Goal: Communication & Community: Answer question/provide support

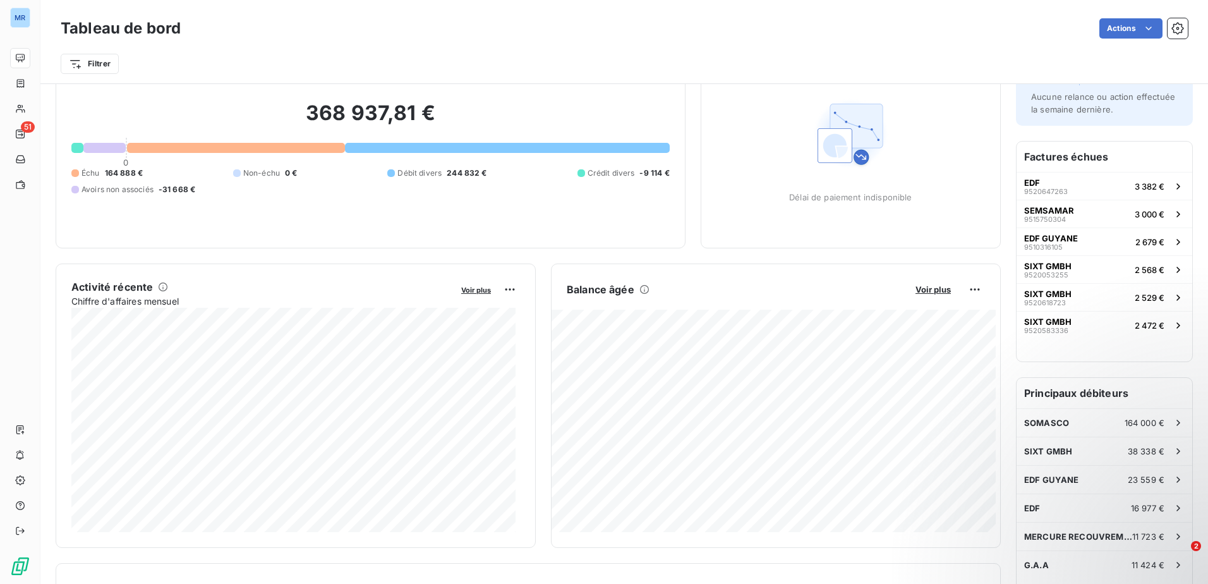
scroll to position [128, 0]
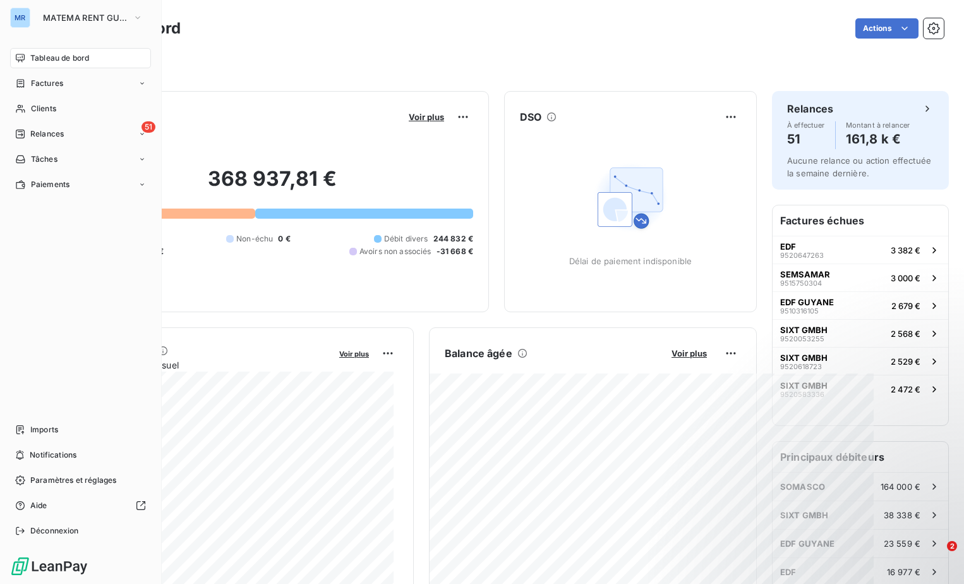
click at [21, 15] on div "MR" at bounding box center [20, 18] width 20 height 20
click at [73, 16] on span "MATEMA RENT GUYANE" at bounding box center [85, 18] width 85 height 10
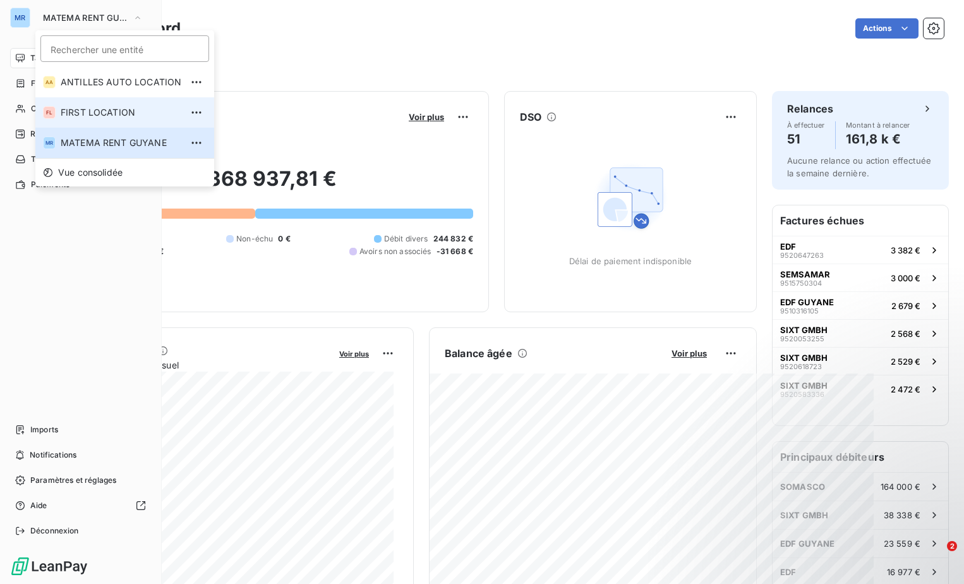
click at [85, 113] on span "FIRST LOCATION" at bounding box center [121, 112] width 121 height 13
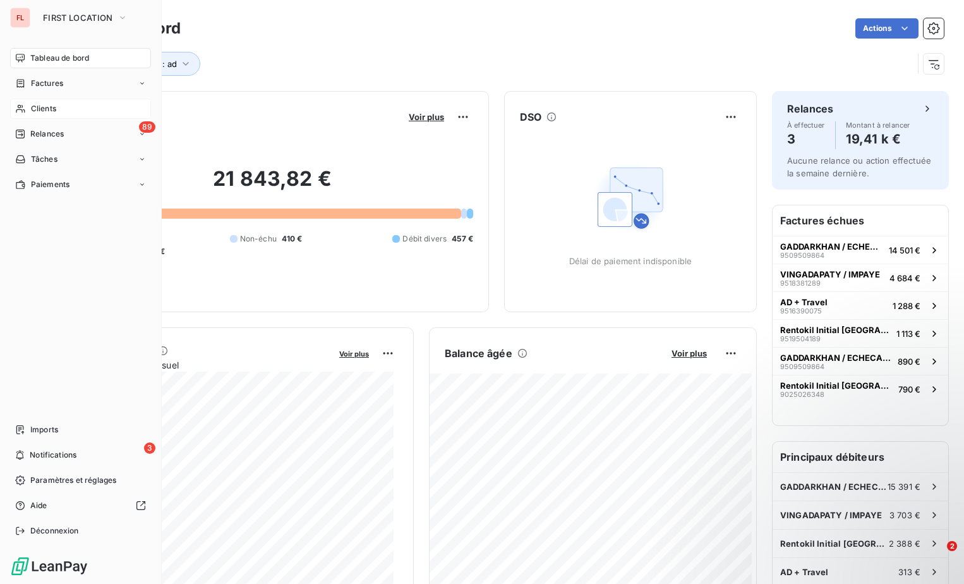
click at [39, 115] on div "Clients" at bounding box center [80, 109] width 141 height 20
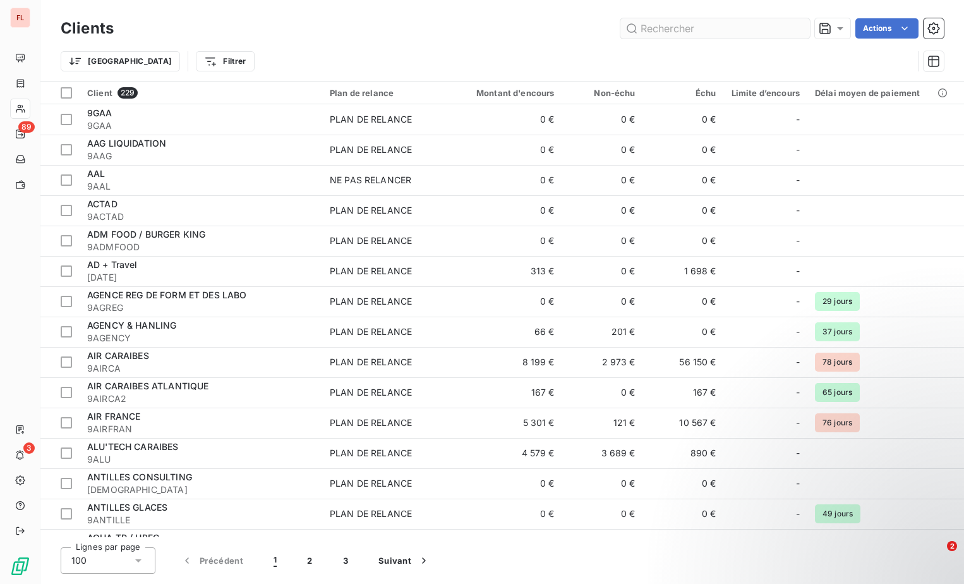
click at [672, 26] on input "text" at bounding box center [715, 28] width 190 height 20
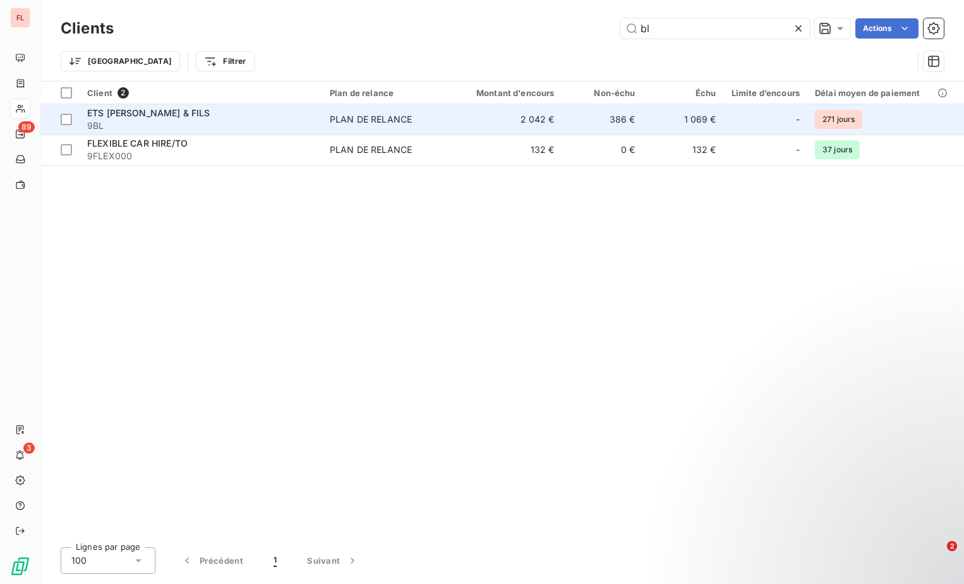
type input "bl"
click at [193, 123] on span "9BL" at bounding box center [200, 125] width 227 height 13
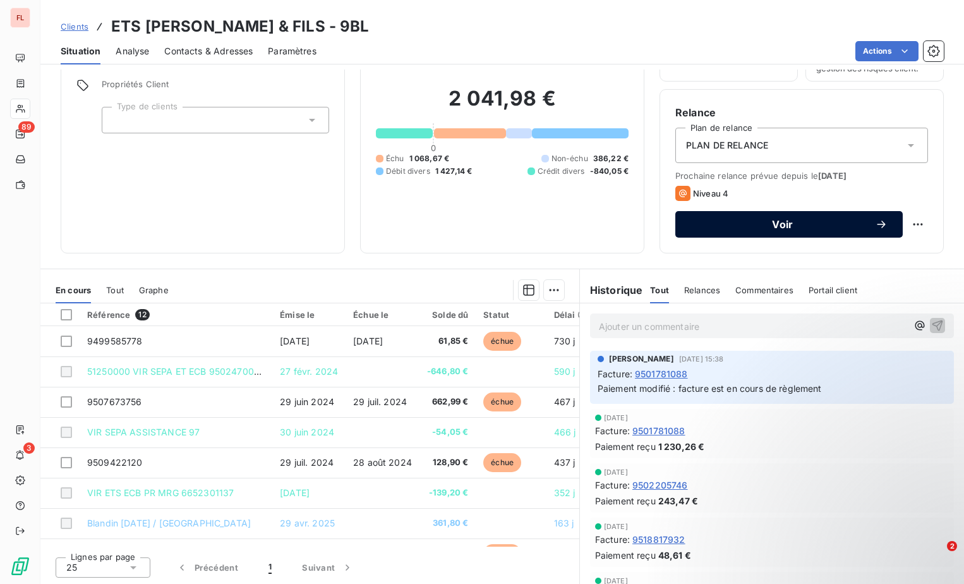
scroll to position [83, 0]
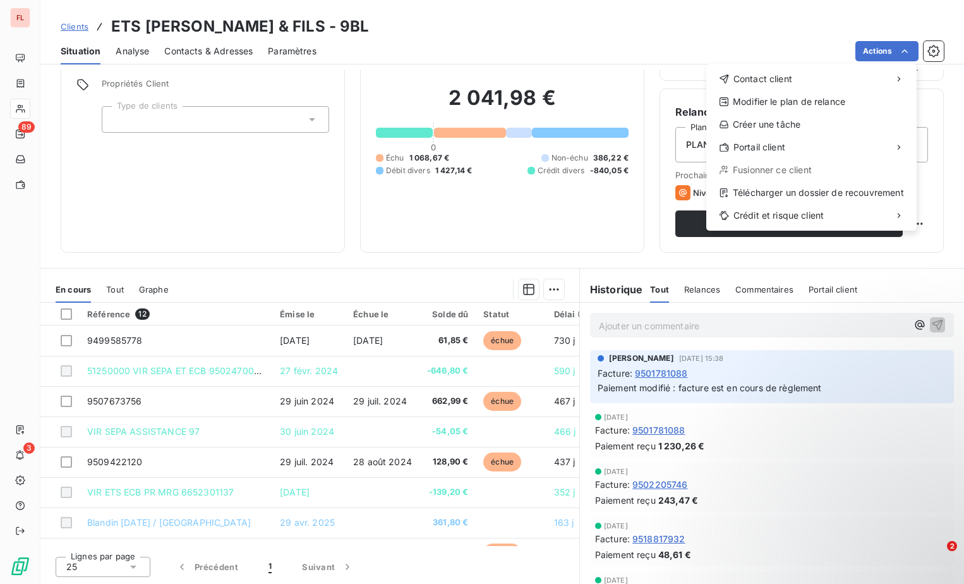
click at [797, 89] on div "Contact client Modifier le plan de relance Créer une tâche Portail client Fusio…" at bounding box center [811, 147] width 210 height 167
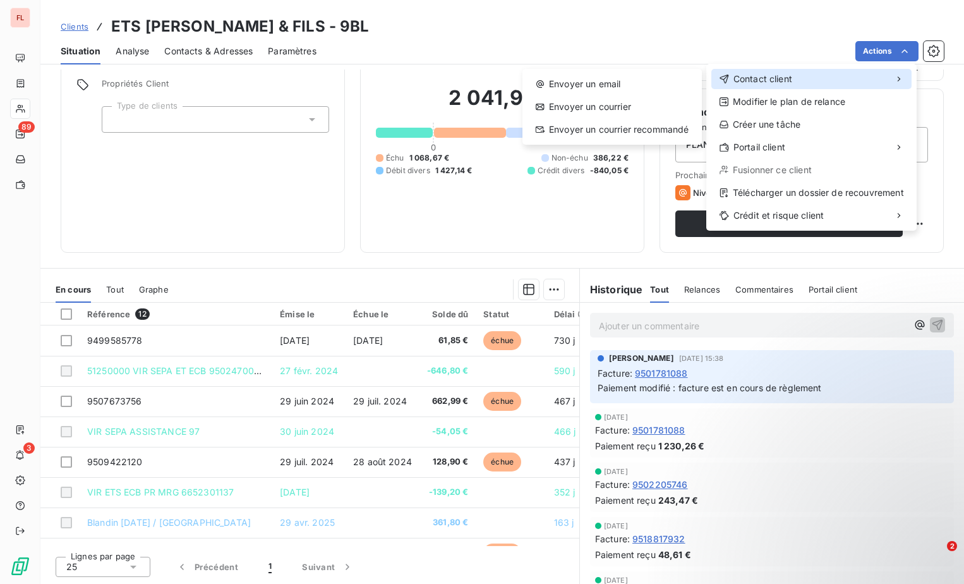
click at [797, 88] on div "Contact client" at bounding box center [811, 79] width 200 height 20
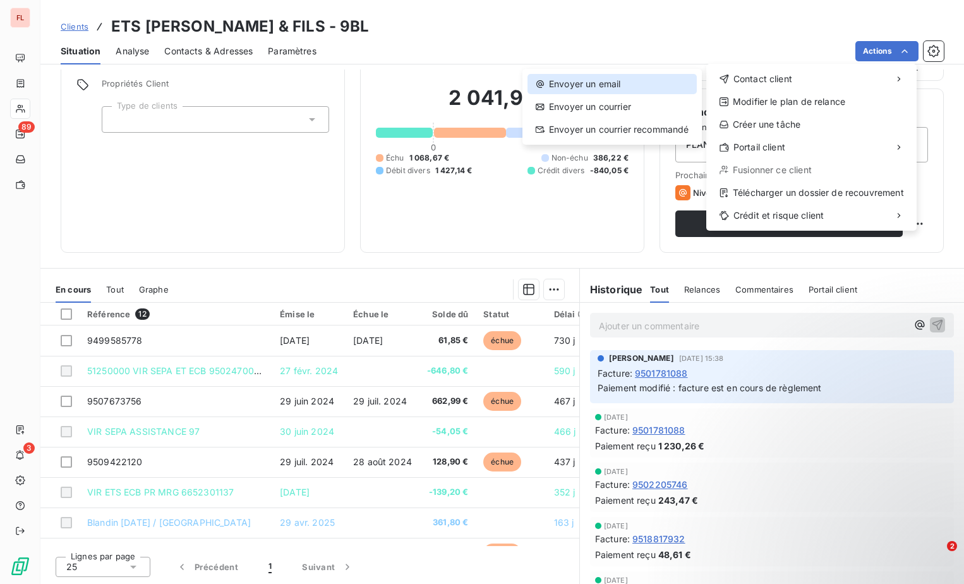
click at [617, 81] on div "Envoyer un email" at bounding box center [612, 84] width 169 height 20
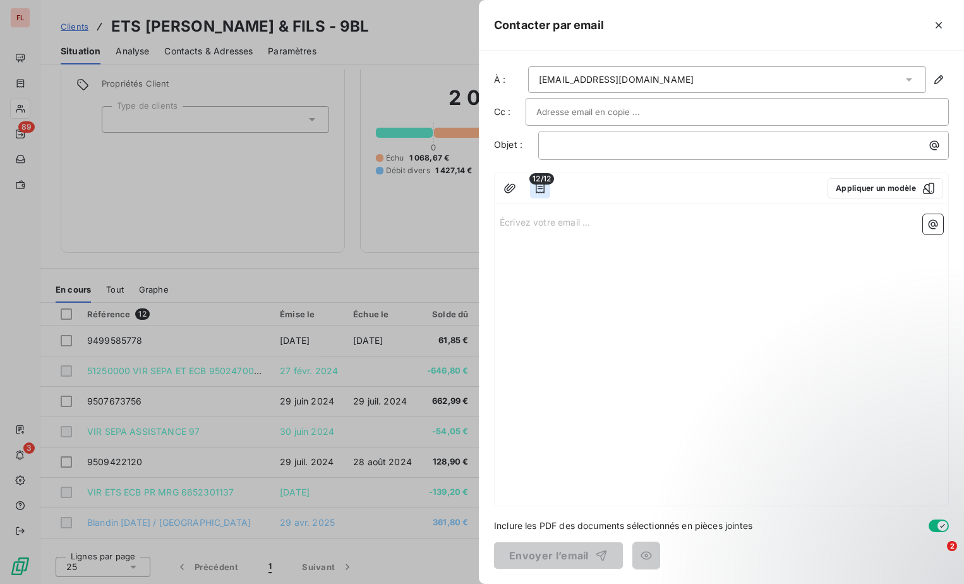
click at [537, 187] on icon "button" at bounding box center [540, 188] width 13 height 13
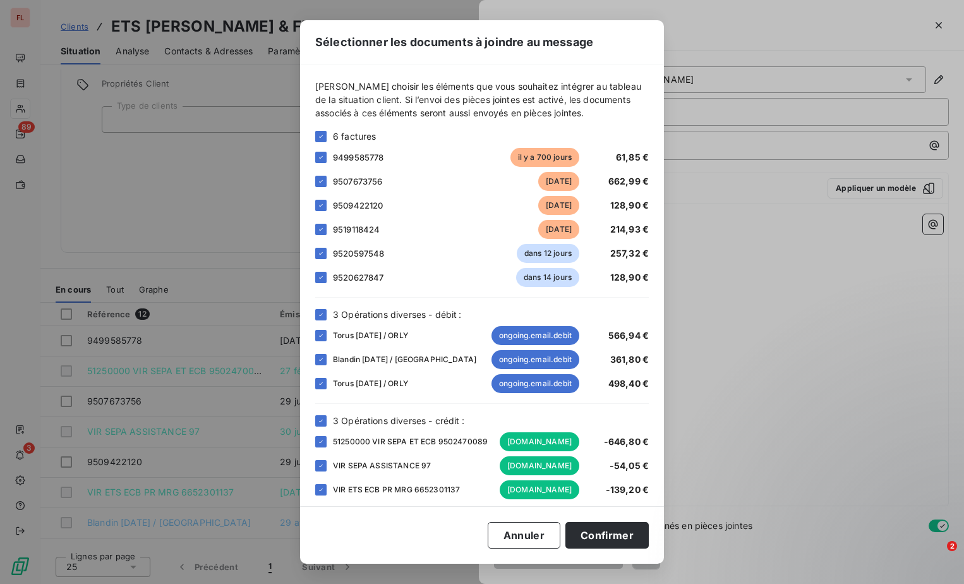
click at [315, 422] on div "[PERSON_NAME] choisir les éléments que vous souhaitez intégrer au tableau de la…" at bounding box center [482, 285] width 364 height 442
click at [322, 425] on div at bounding box center [320, 420] width 11 height 11
click at [622, 538] on button "Confirmer" at bounding box center [606, 535] width 83 height 27
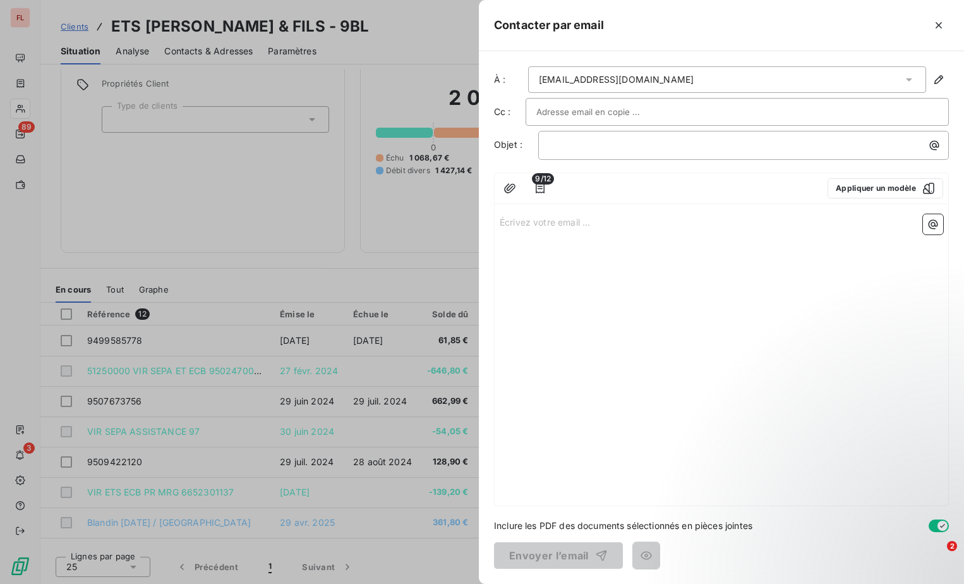
click at [545, 248] on div "Écrivez votre email ... ﻿" at bounding box center [722, 357] width 454 height 296
click at [906, 197] on button "Appliquer un modèle" at bounding box center [886, 188] width 116 height 20
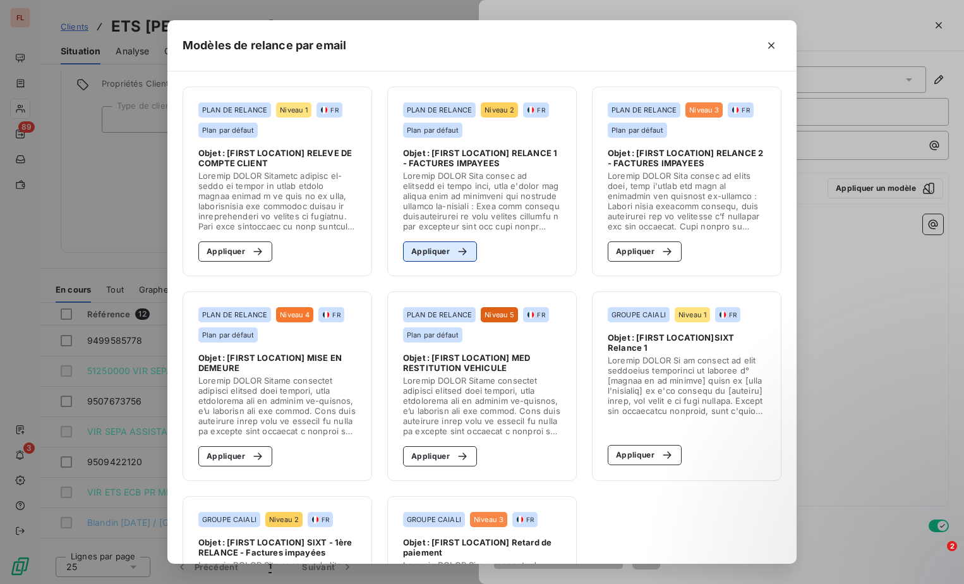
click at [431, 255] on button "Appliquer" at bounding box center [440, 251] width 74 height 20
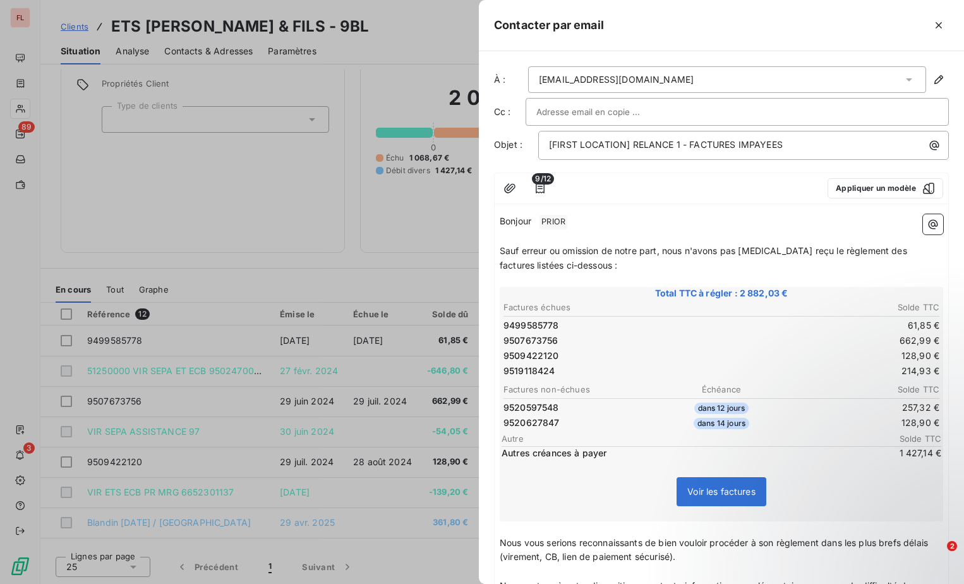
click at [637, 90] on div "[EMAIL_ADDRESS][DOMAIN_NAME]" at bounding box center [727, 79] width 398 height 27
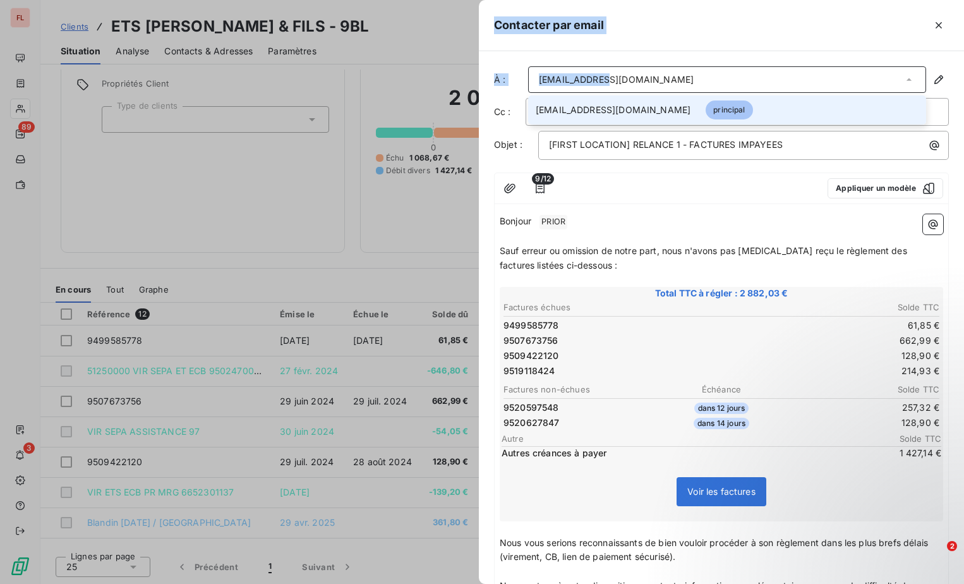
drag, startPoint x: 637, startPoint y: 76, endPoint x: 341, endPoint y: 85, distance: 295.8
click at [341, 583] on div "Contacter par email À : [EMAIL_ADDRESS][DOMAIN_NAME] [EMAIL_ADDRESS][DOMAIN_NAM…" at bounding box center [482, 584] width 964 height 0
click at [934, 84] on icon "button" at bounding box center [938, 79] width 13 height 13
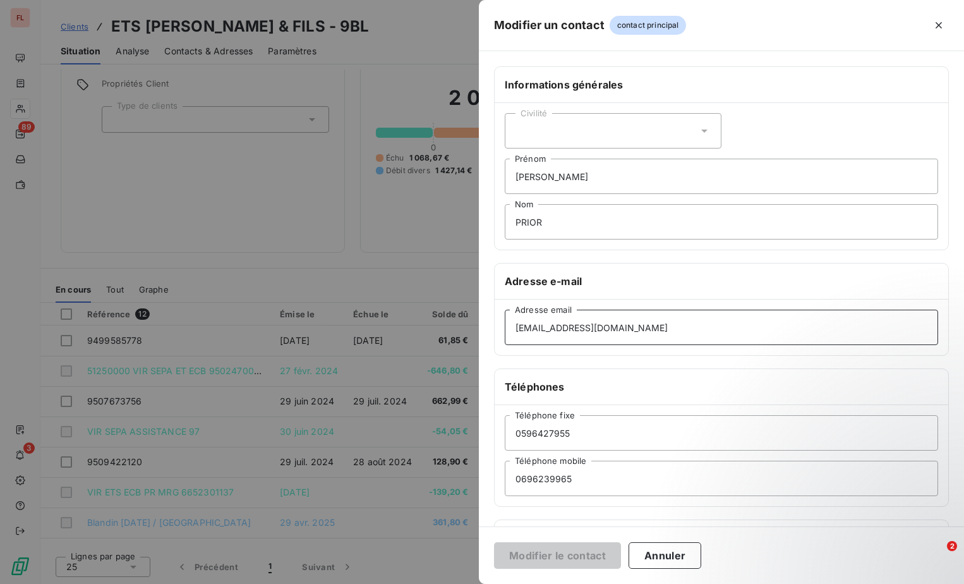
click at [594, 332] on input "[EMAIL_ADDRESS][DOMAIN_NAME]" at bounding box center [721, 327] width 433 height 35
click at [572, 571] on div "Modifier le contact Annuler" at bounding box center [721, 554] width 485 height 57
click at [876, 39] on div "Modifier un contact contact principal" at bounding box center [721, 25] width 485 height 51
click at [641, 37] on div "Modifier un contact contact principal" at bounding box center [721, 25] width 485 height 51
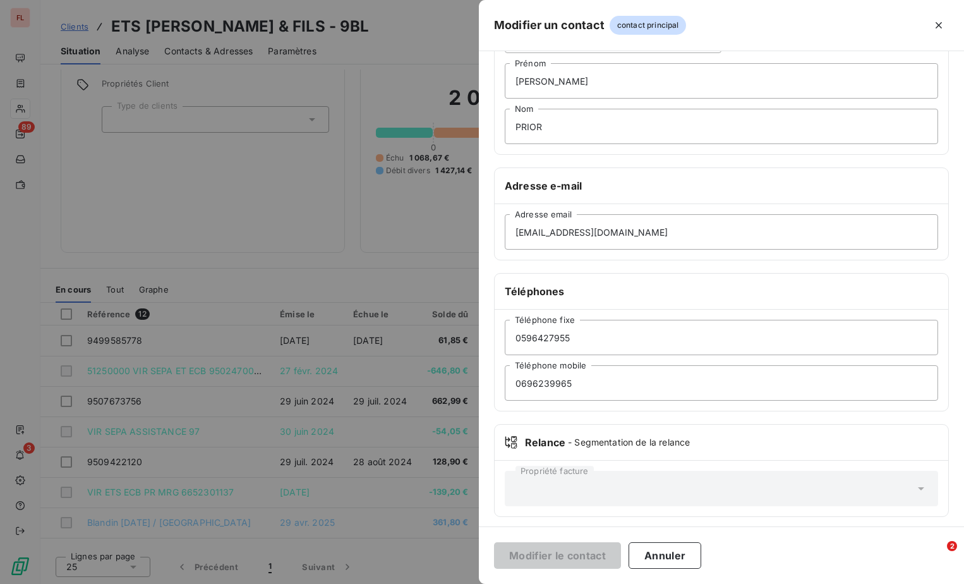
scroll to position [101, 0]
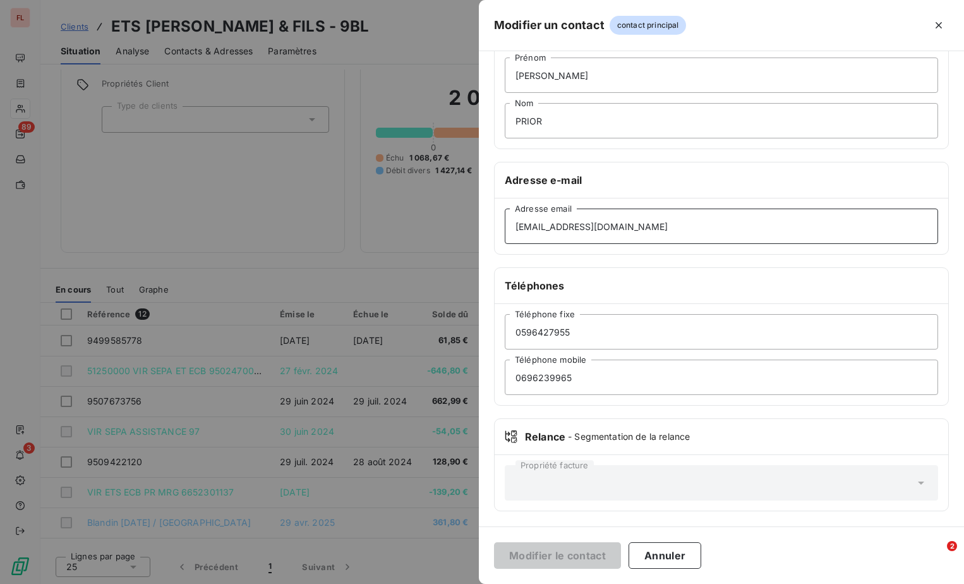
click at [626, 224] on input "[EMAIL_ADDRESS][DOMAIN_NAME]" at bounding box center [721, 225] width 433 height 35
drag, startPoint x: 626, startPoint y: 224, endPoint x: 313, endPoint y: 210, distance: 313.0
click at [313, 583] on div "Modifier un contact contact principal Informations générales Civilité [PERSON_N…" at bounding box center [482, 584] width 964 height 0
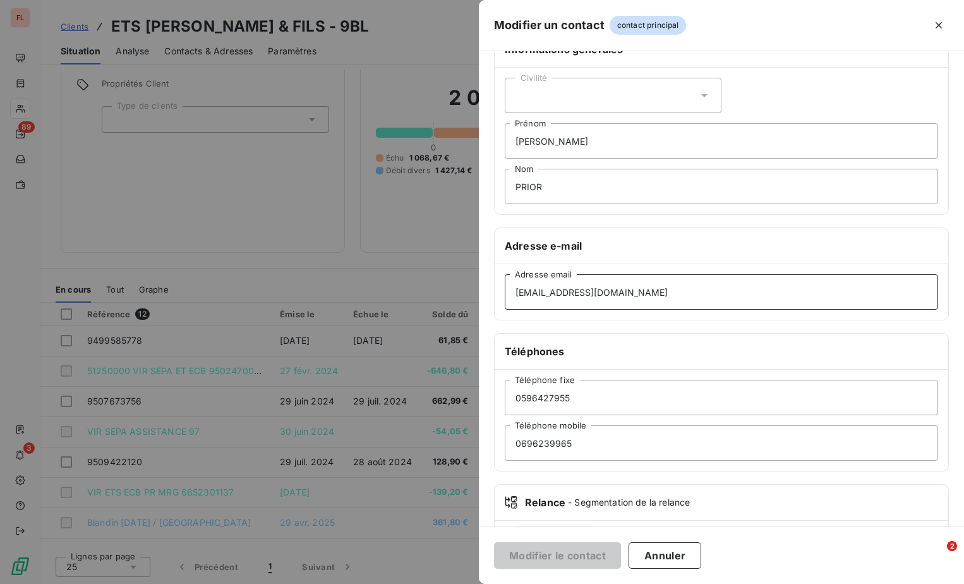
scroll to position [63, 0]
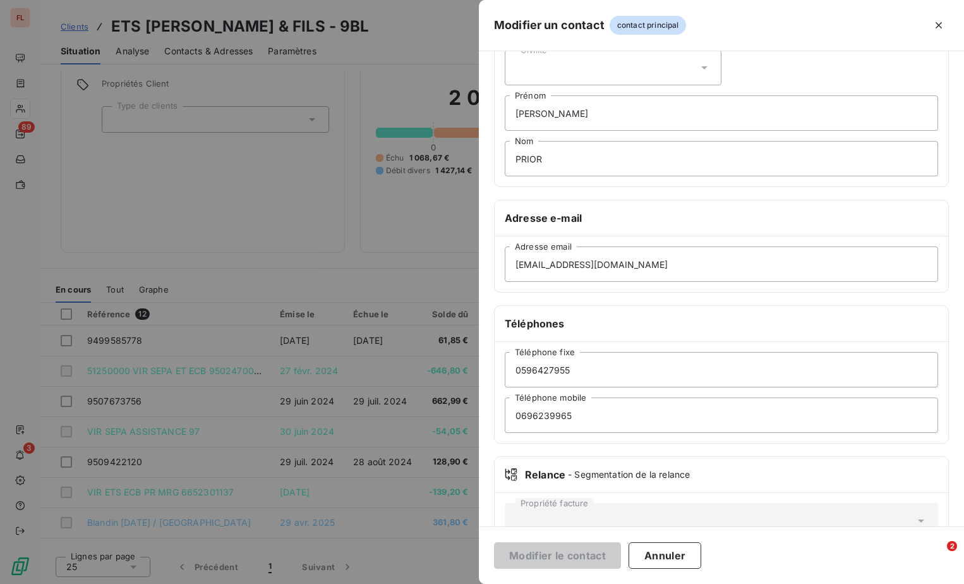
click at [516, 474] on icon at bounding box center [511, 474] width 13 height 13
click at [516, 474] on icon at bounding box center [511, 474] width 12 height 13
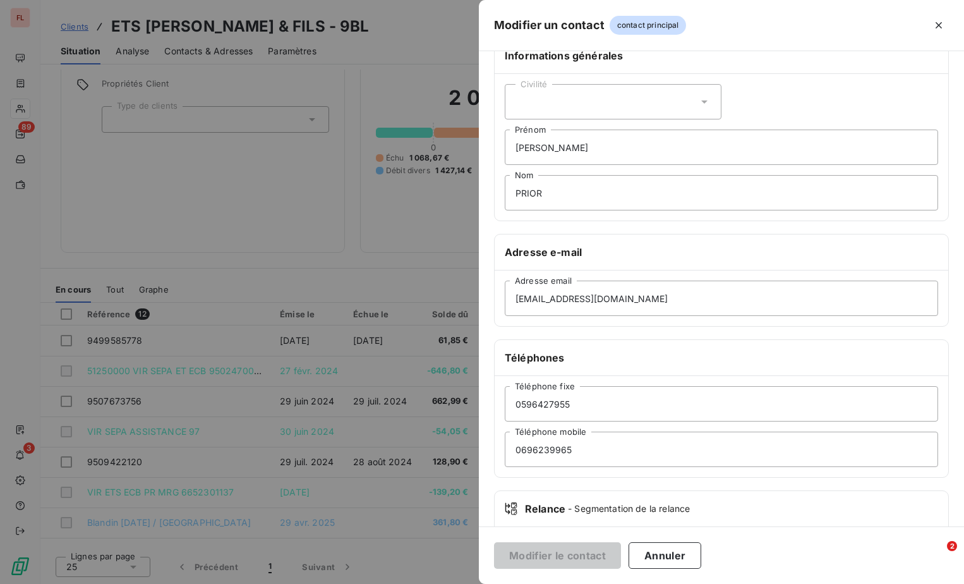
scroll to position [0, 0]
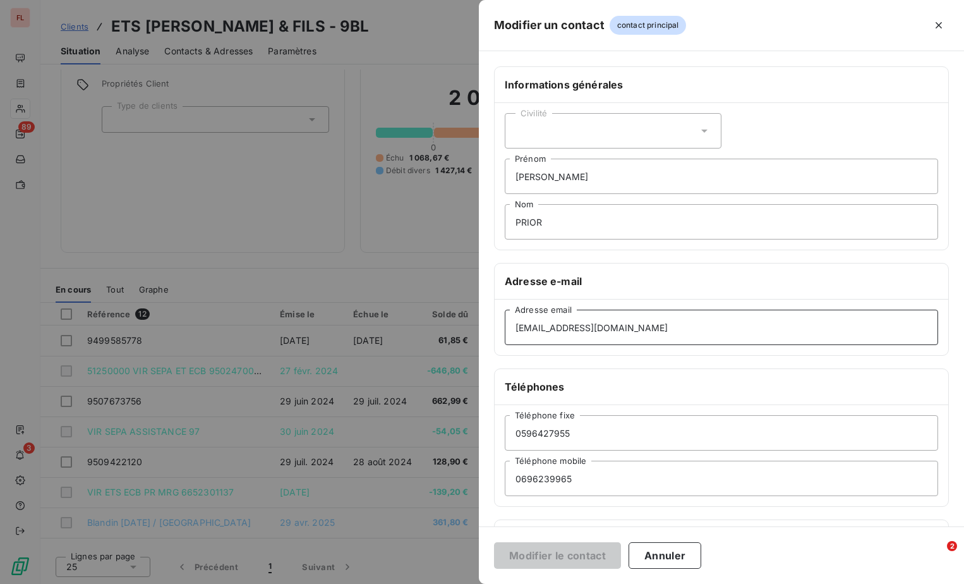
drag, startPoint x: 653, startPoint y: 328, endPoint x: 494, endPoint y: 325, distance: 158.6
click at [494, 325] on div "Adresse e-mail [EMAIL_ADDRESS][DOMAIN_NAME] Adresse email" at bounding box center [721, 309] width 455 height 93
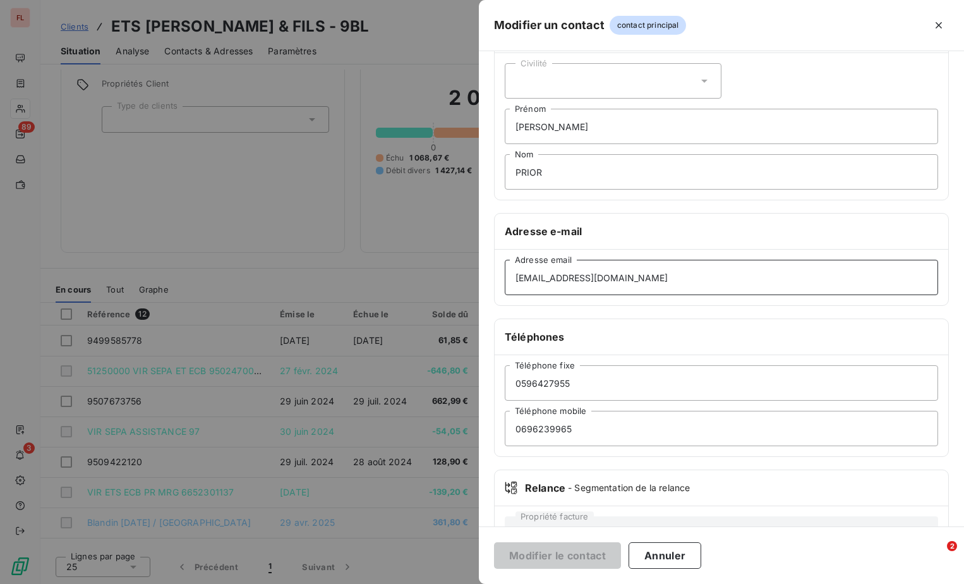
scroll to position [101, 0]
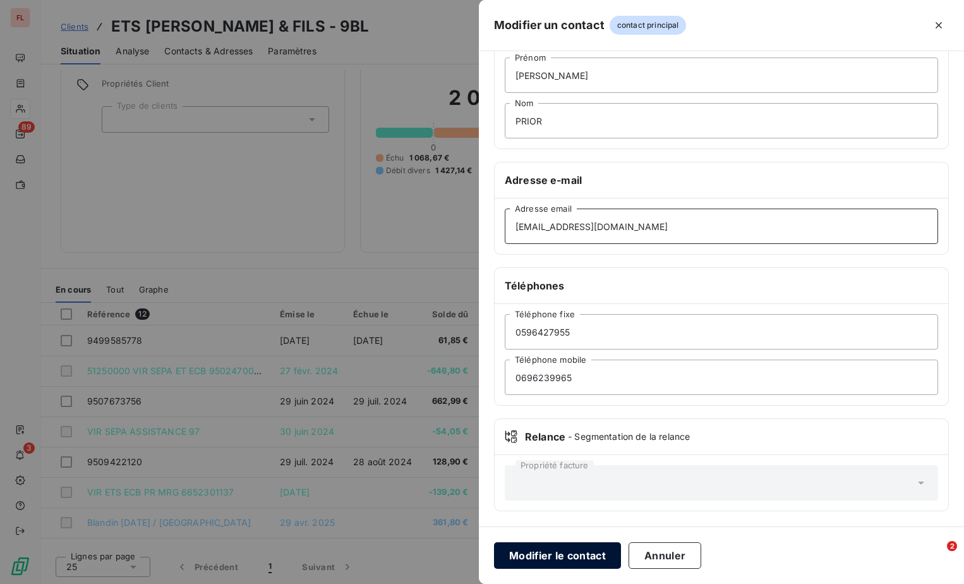
type input "[EMAIL_ADDRESS][DOMAIN_NAME]"
click at [576, 551] on button "Modifier le contact" at bounding box center [557, 555] width 127 height 27
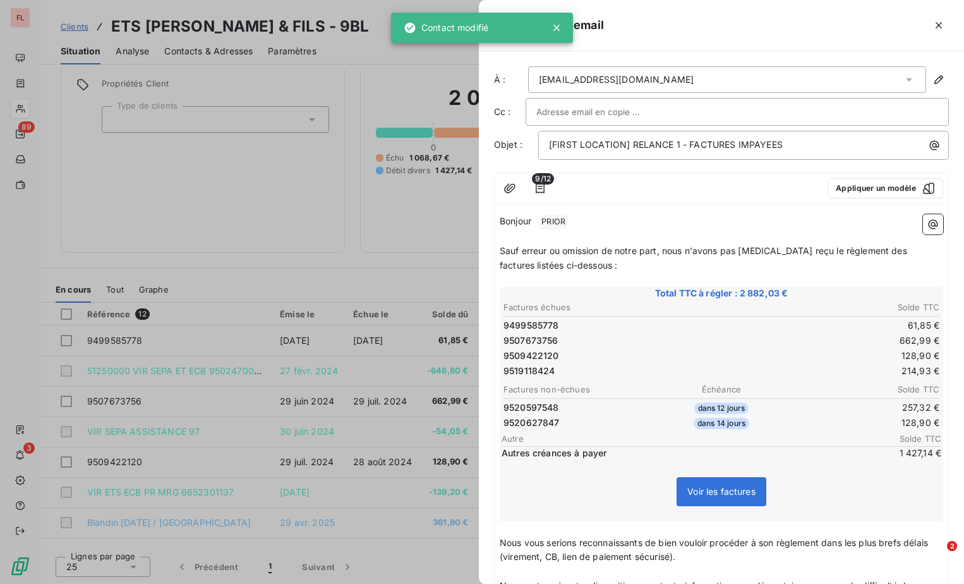
click at [567, 220] on span "PRIOR ﻿" at bounding box center [554, 222] width 28 height 15
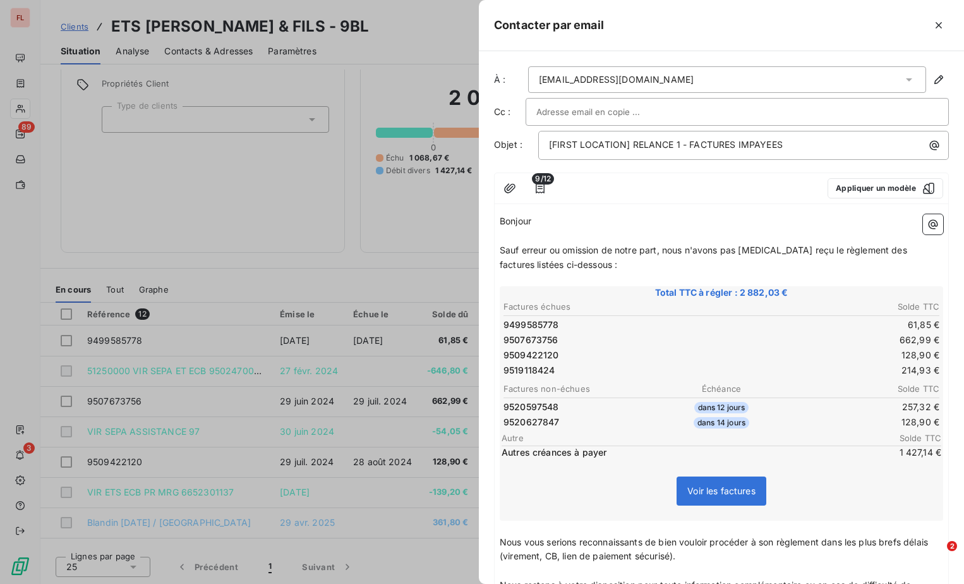
click at [657, 114] on div at bounding box center [737, 111] width 402 height 19
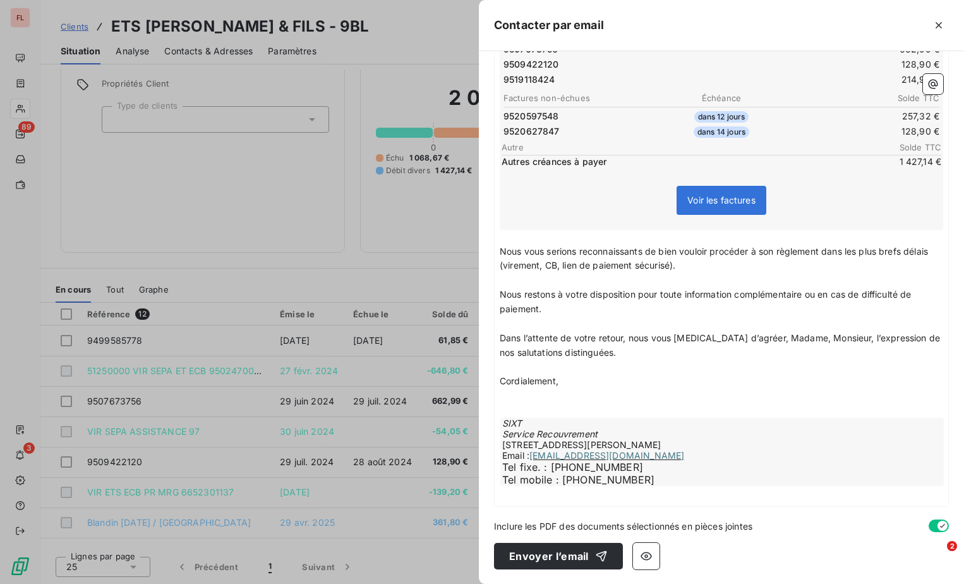
scroll to position [291, 0]
type input "[EMAIL_ADDRESS][DOMAIN_NAME]"
click at [532, 561] on button "Envoyer l’email" at bounding box center [558, 555] width 129 height 27
